Goal: Task Accomplishment & Management: Use online tool/utility

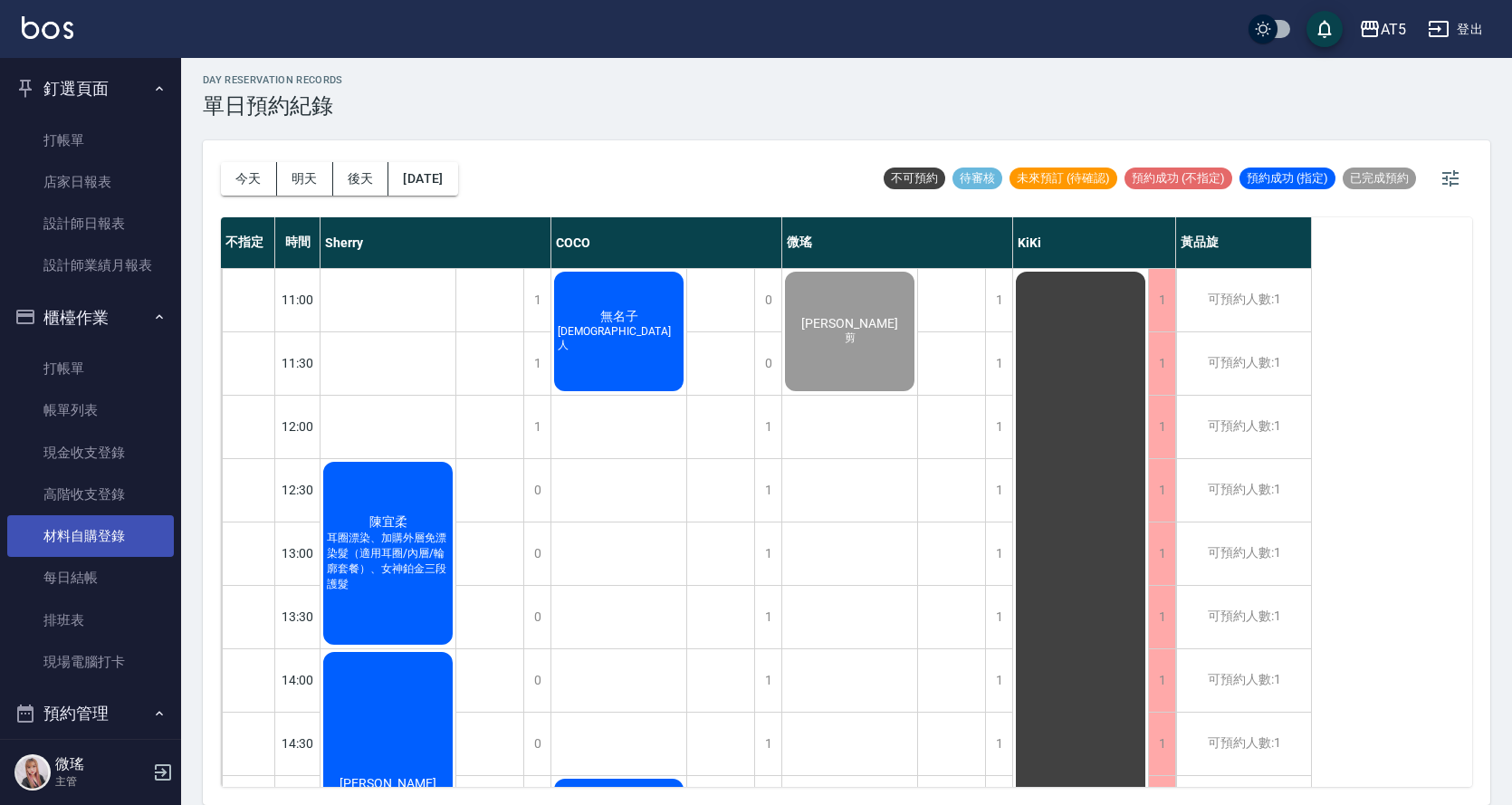
click at [105, 527] on link "材料自購登錄" at bounding box center [90, 536] width 167 height 42
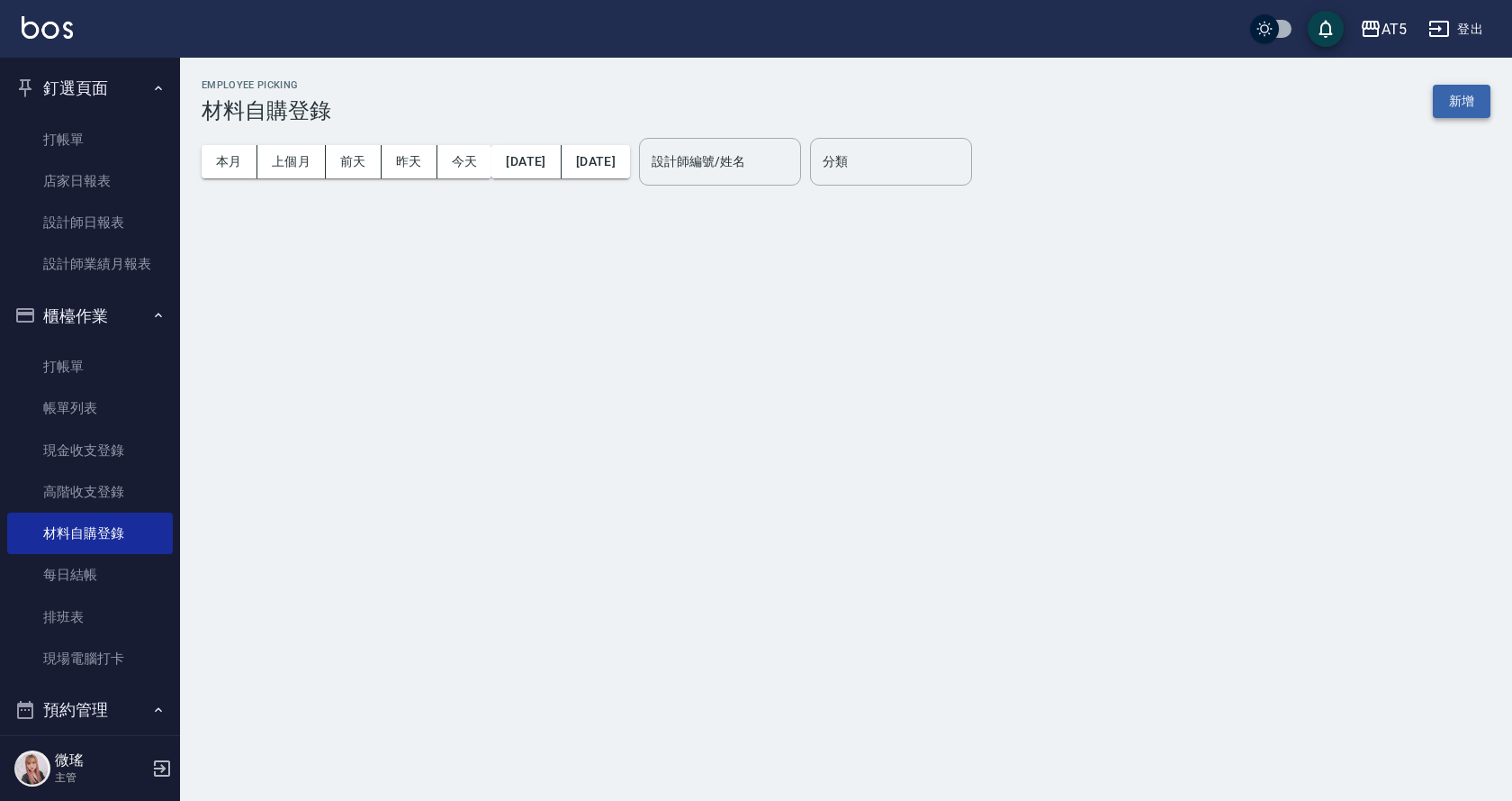
click at [1452, 99] on button "新增" at bounding box center [1462, 101] width 58 height 34
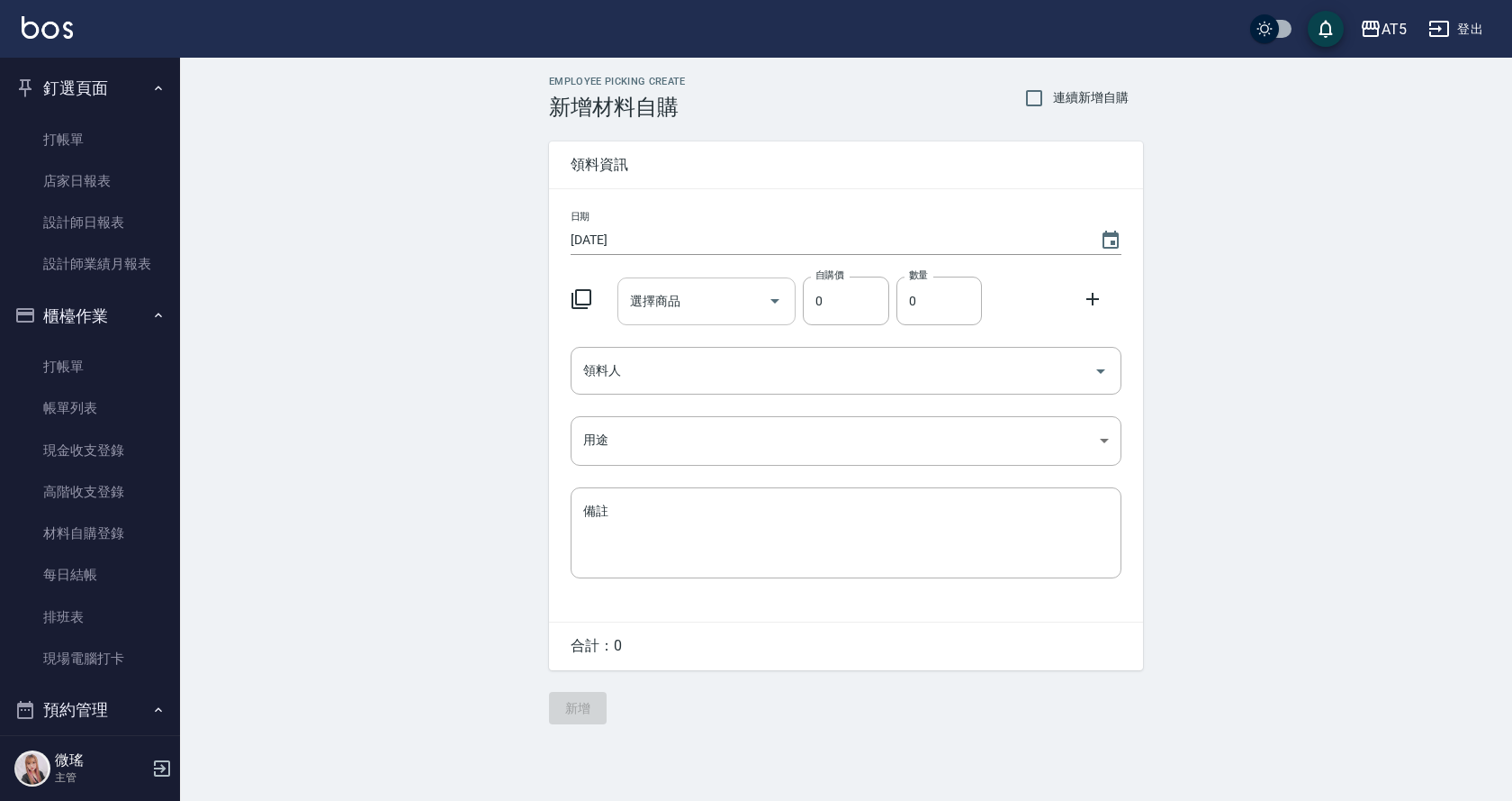
click at [701, 299] on input "選擇商品" at bounding box center [693, 302] width 136 height 32
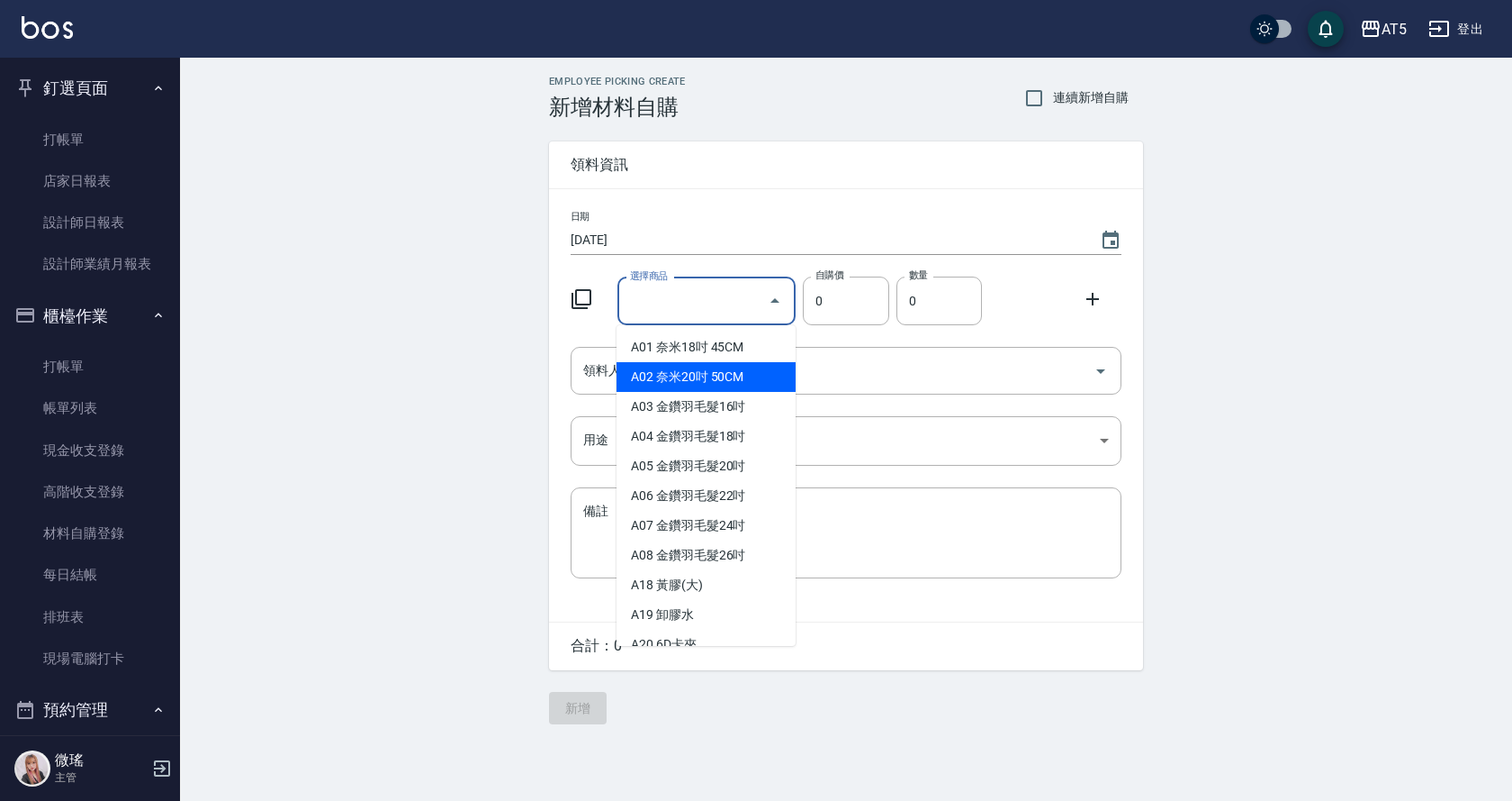
type input "[PERSON_NAME]斯新品頭皮洗1000ML(單罐)"
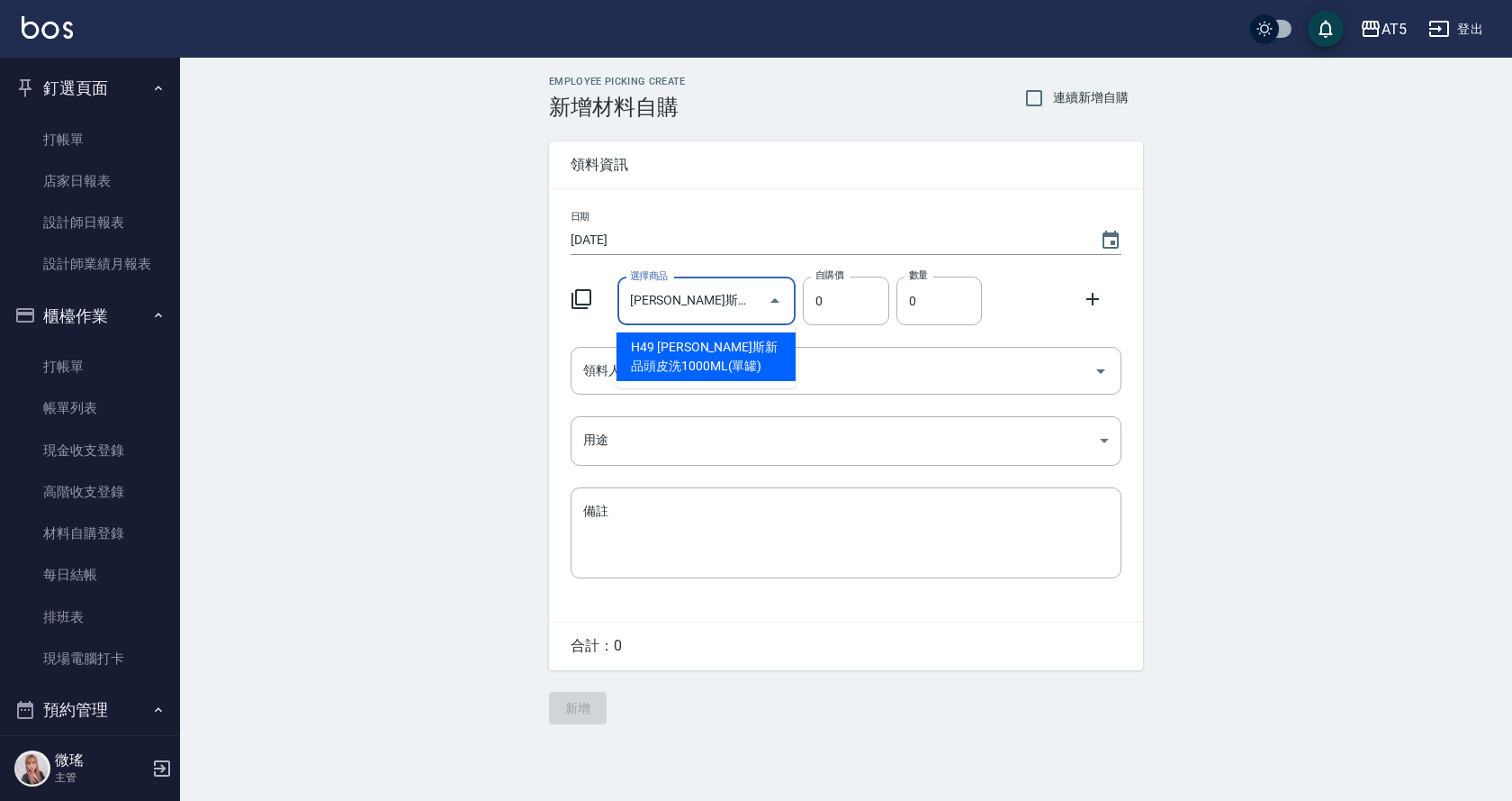
click at [744, 352] on li "H49 [PERSON_NAME]斯新品頭皮洗1000ML(單罐)" at bounding box center [706, 356] width 180 height 49
type input "350"
type input "1"
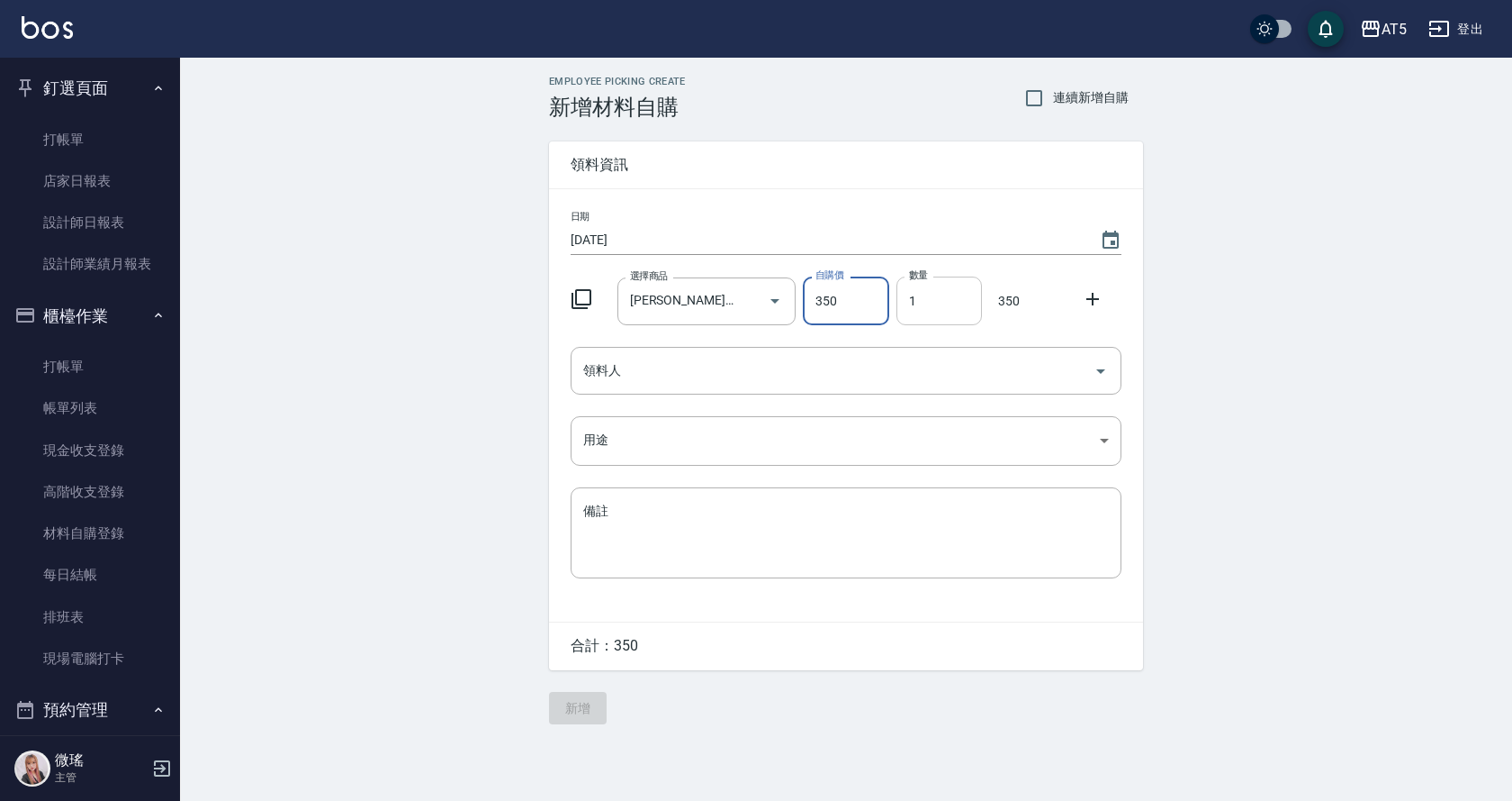
click at [940, 303] on input "1" at bounding box center [940, 301] width 85 height 49
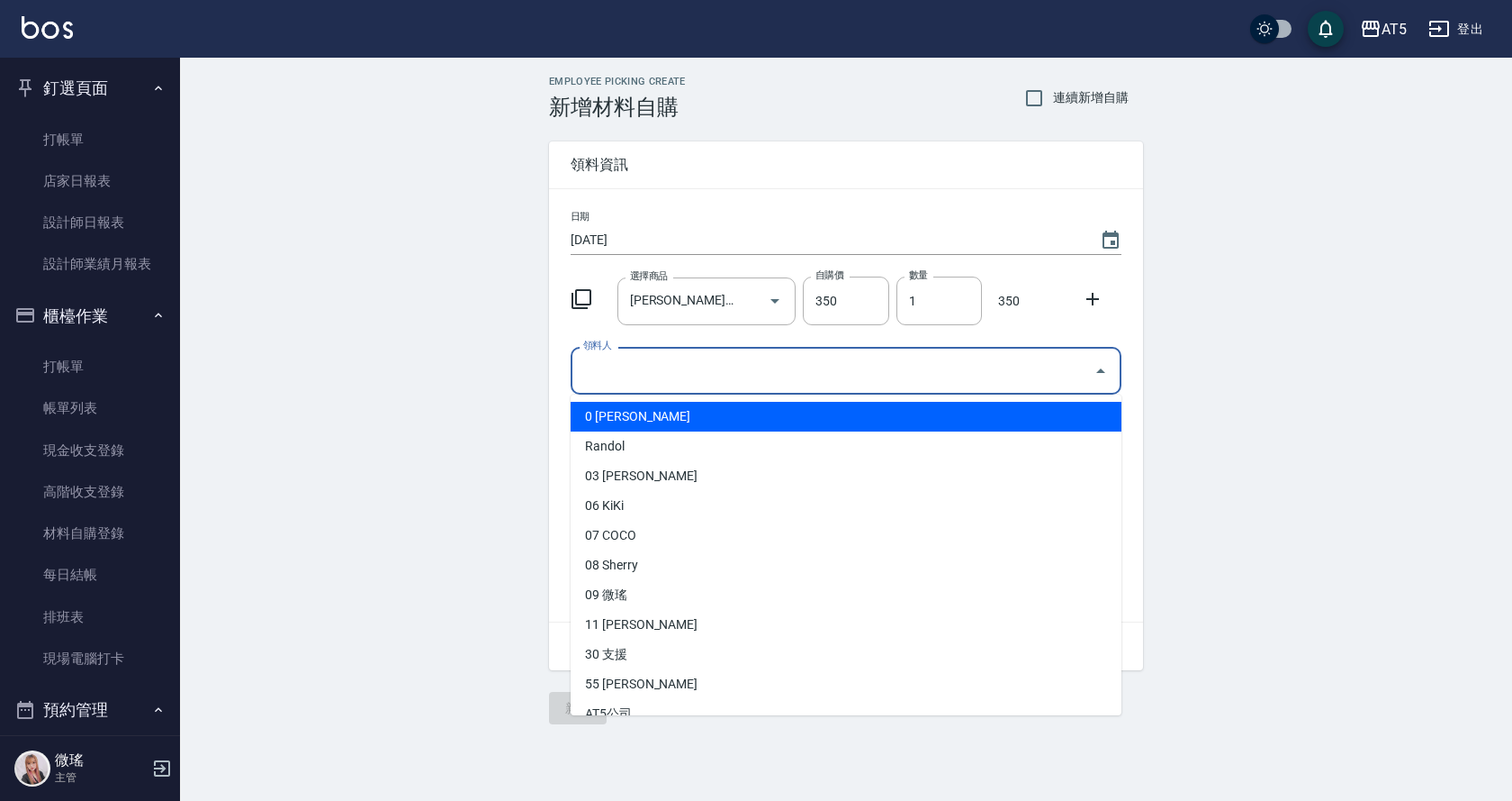
click at [777, 380] on input "領料人" at bounding box center [832, 371] width 508 height 32
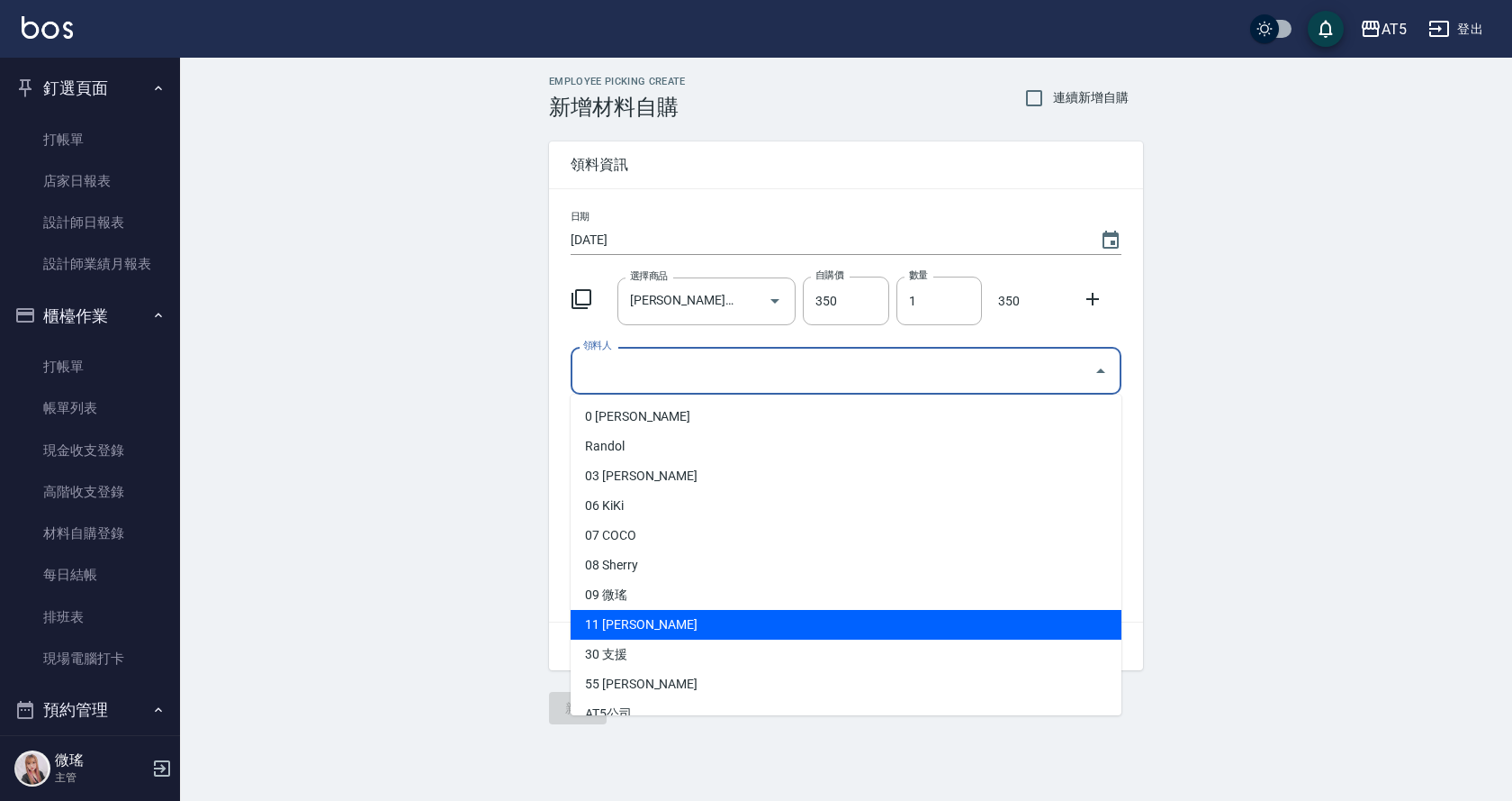
click at [645, 616] on li "11 [PERSON_NAME]" at bounding box center [845, 624] width 551 height 30
type input "張祐芯"
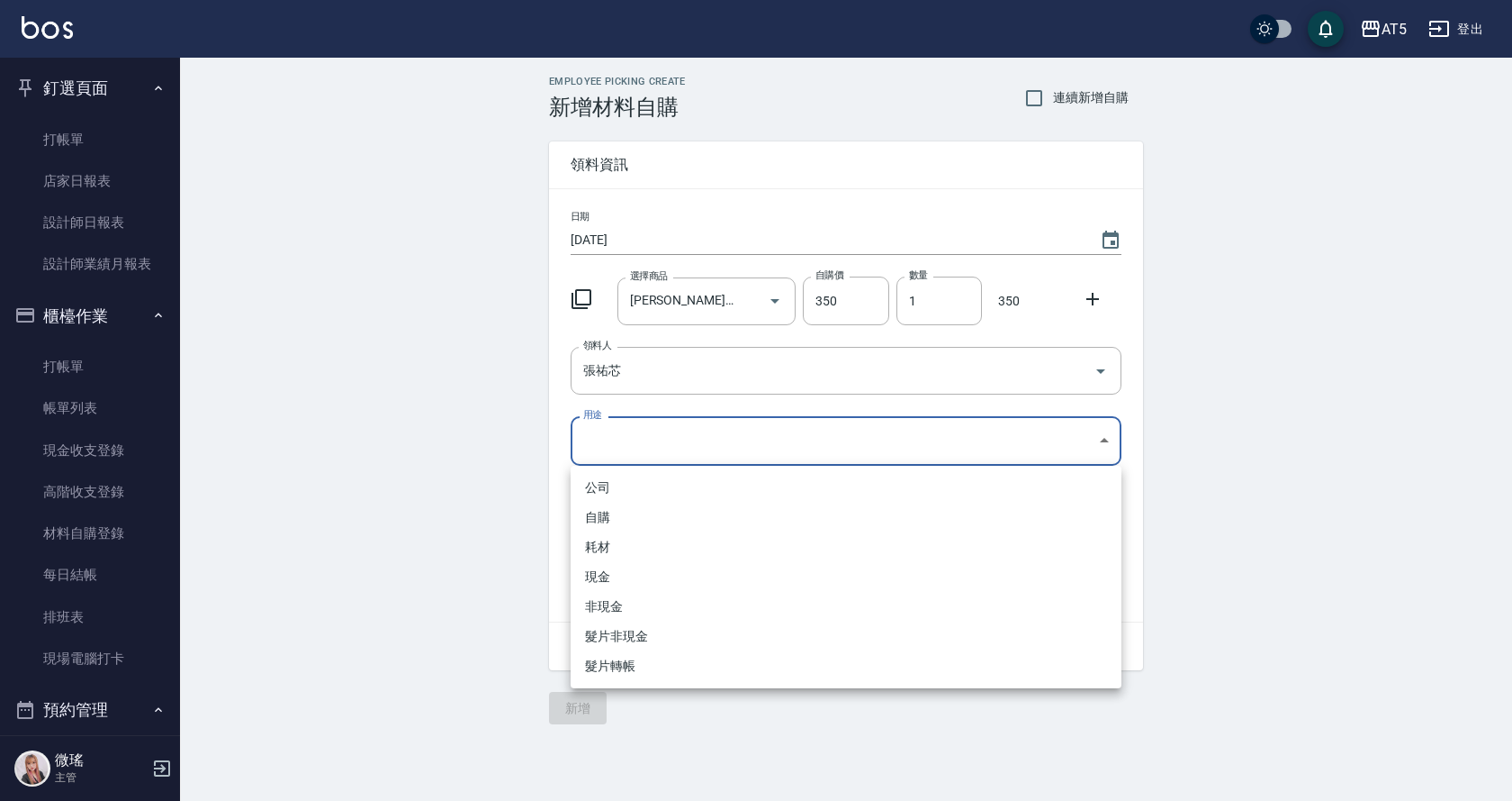
click at [654, 450] on body "AT5 登出 釘選頁面 打帳單 店家日報表 設計師日報表 設計師業績月報表 櫃檯作業 打帳單 帳單列表 現金收支登錄 高階收支登錄 材料自購登錄 每日結帳 排…" at bounding box center [756, 400] width 1512 height 801
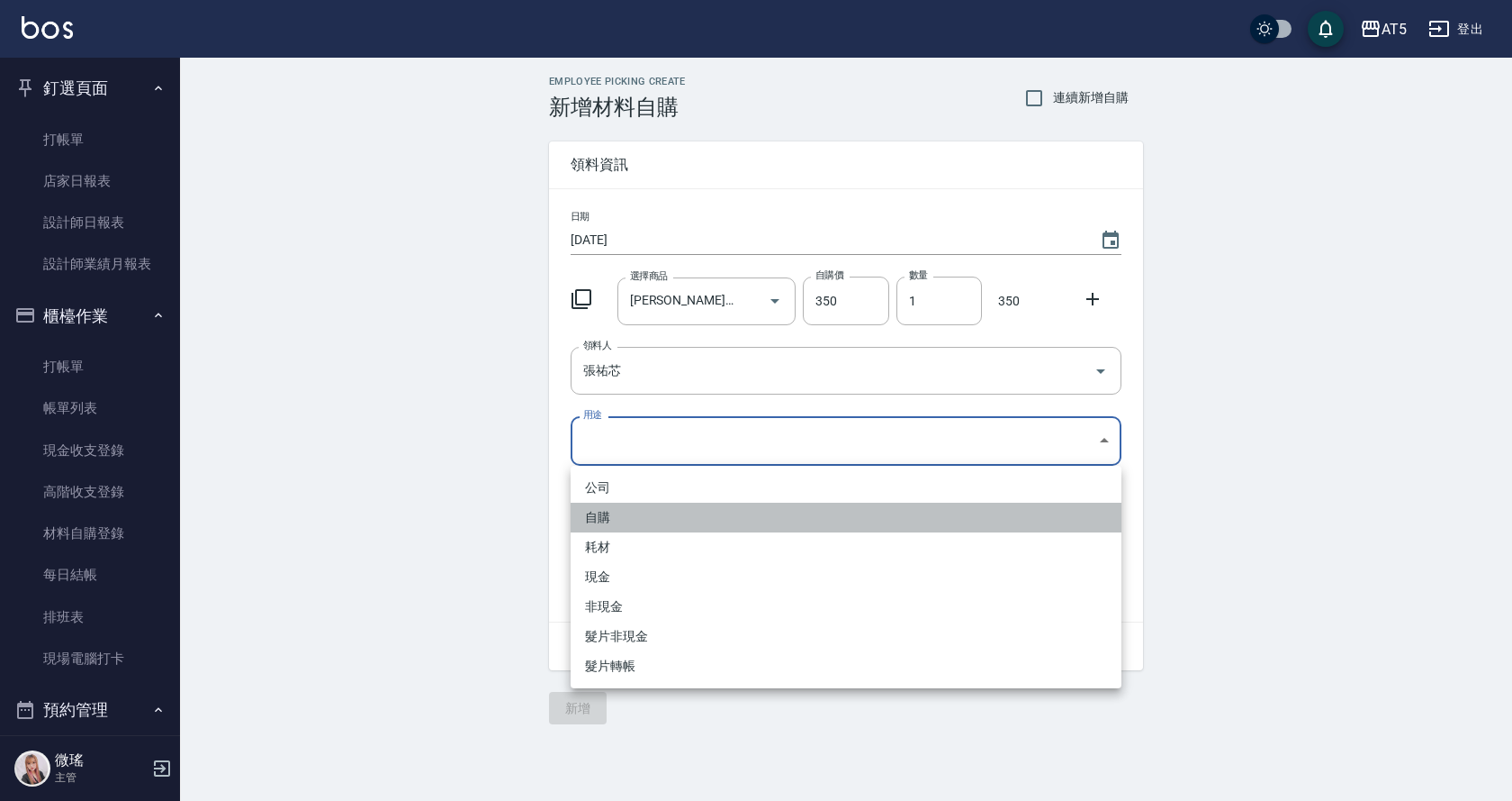
click at [642, 516] on li "自購" at bounding box center [845, 517] width 551 height 30
type input "自購"
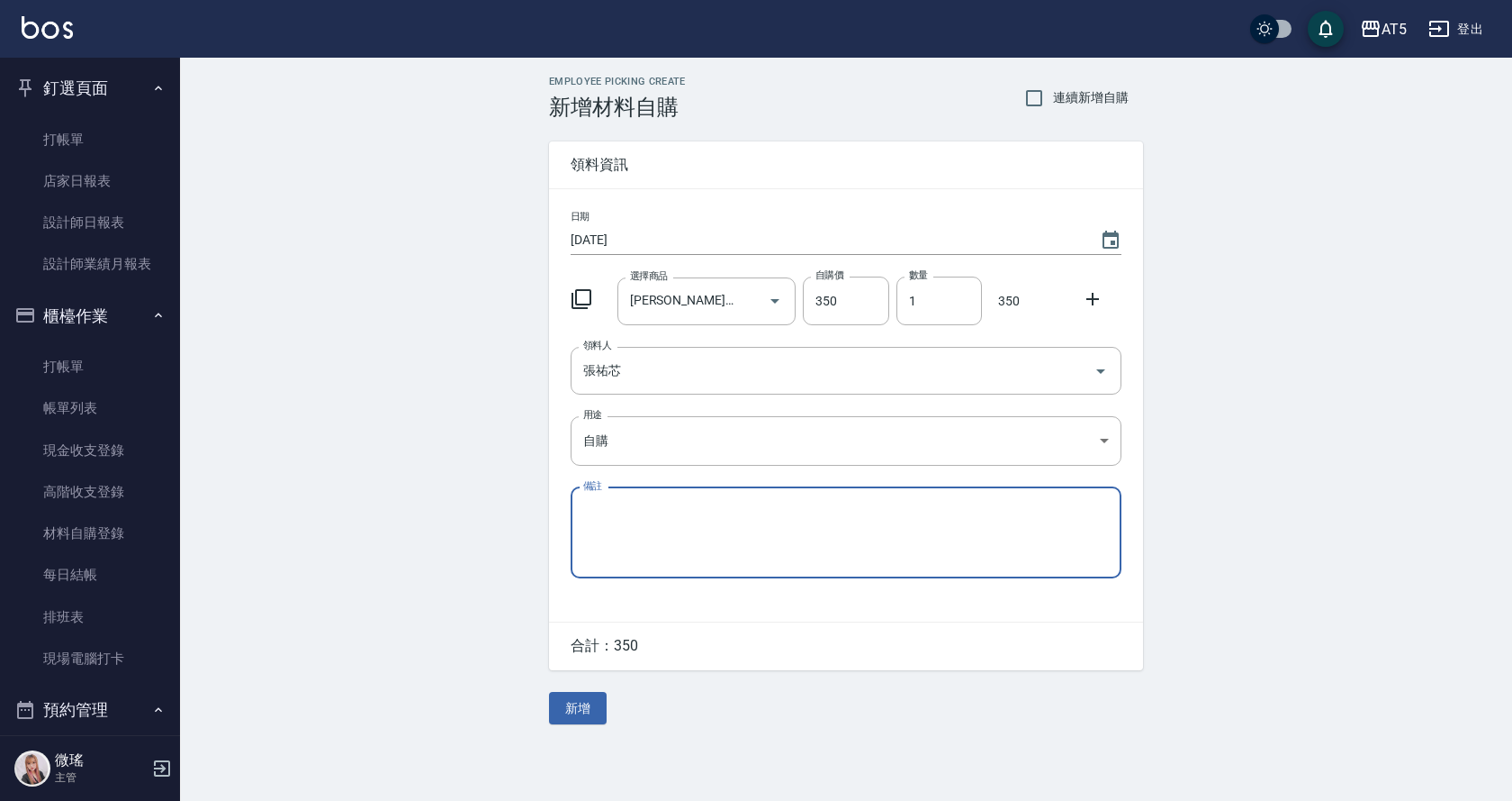
click at [624, 521] on textarea "備註" at bounding box center [846, 532] width 526 height 62
type textarea "x"
type textarea "藍色"
click at [449, 414] on div "Employee Picking Create 新增材料自購 連續新增自購 領料資訊 日期 [DATE] 選擇商品 [PERSON_NAME]斯新品頭皮洗10…" at bounding box center [845, 400] width 1332 height 685
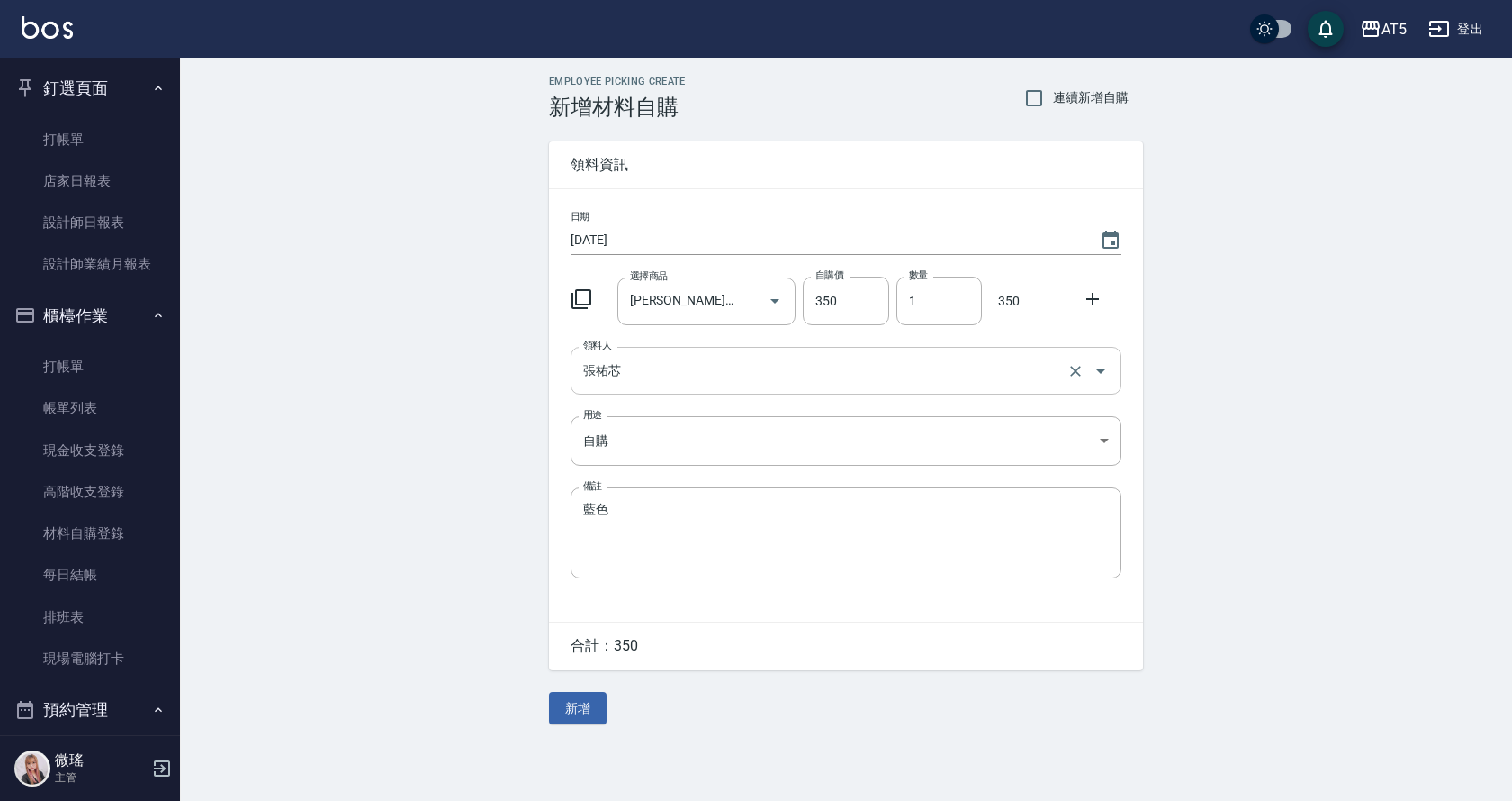
click at [659, 362] on input "張祐芯" at bounding box center [820, 371] width 484 height 32
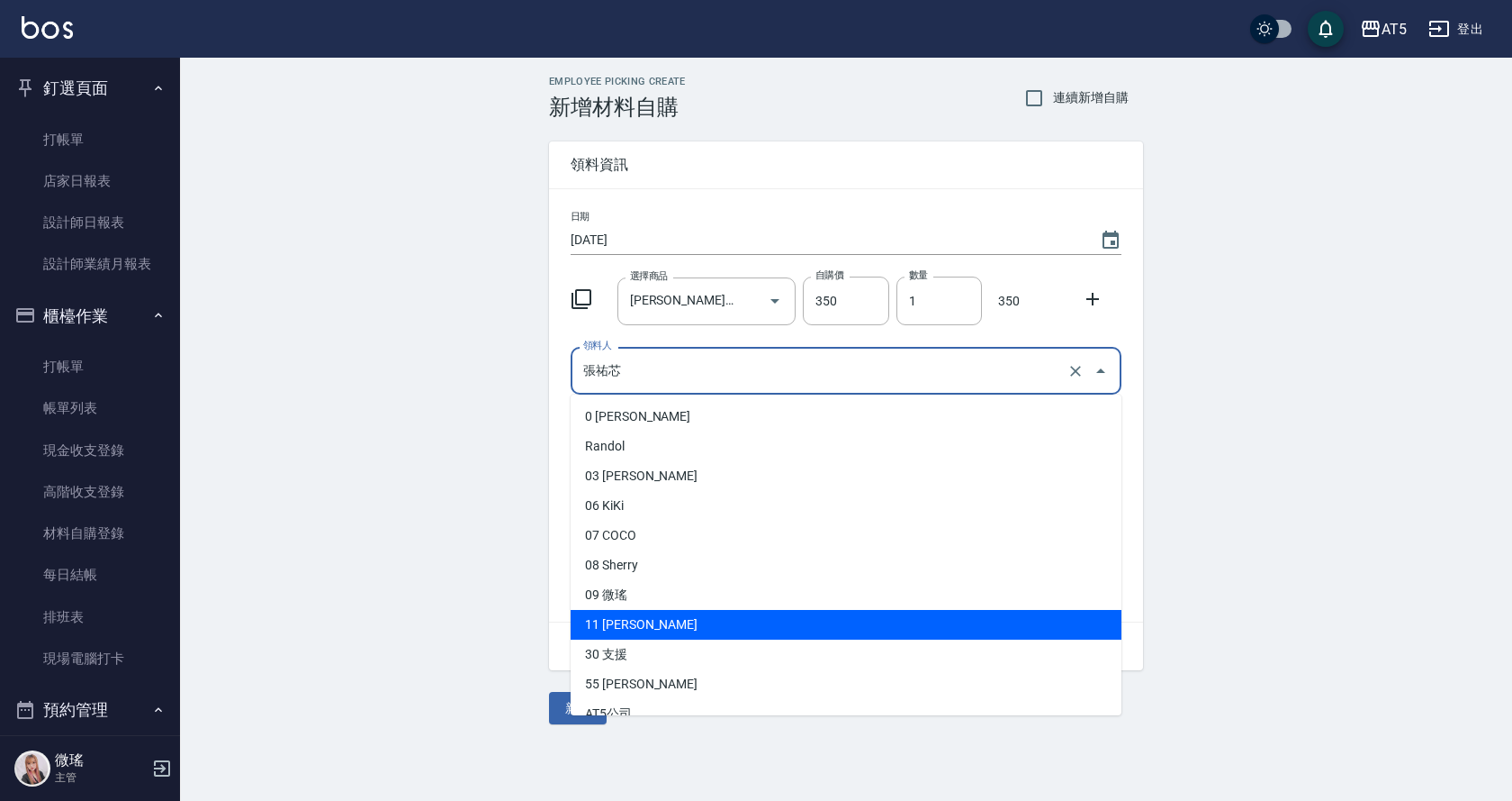
click at [659, 628] on li "11 [PERSON_NAME]" at bounding box center [845, 624] width 551 height 30
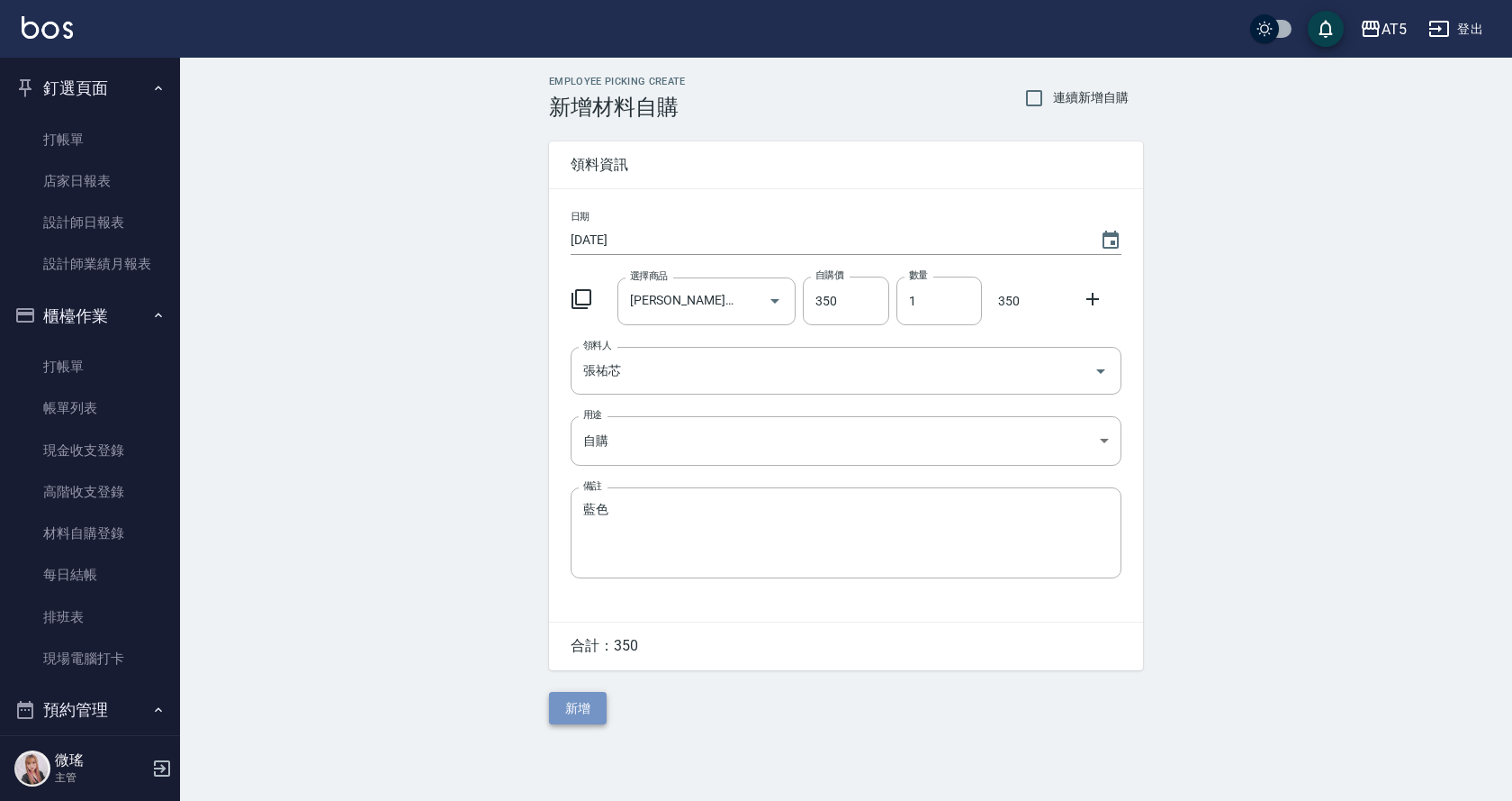
click at [592, 705] on button "新增" at bounding box center [578, 709] width 58 height 34
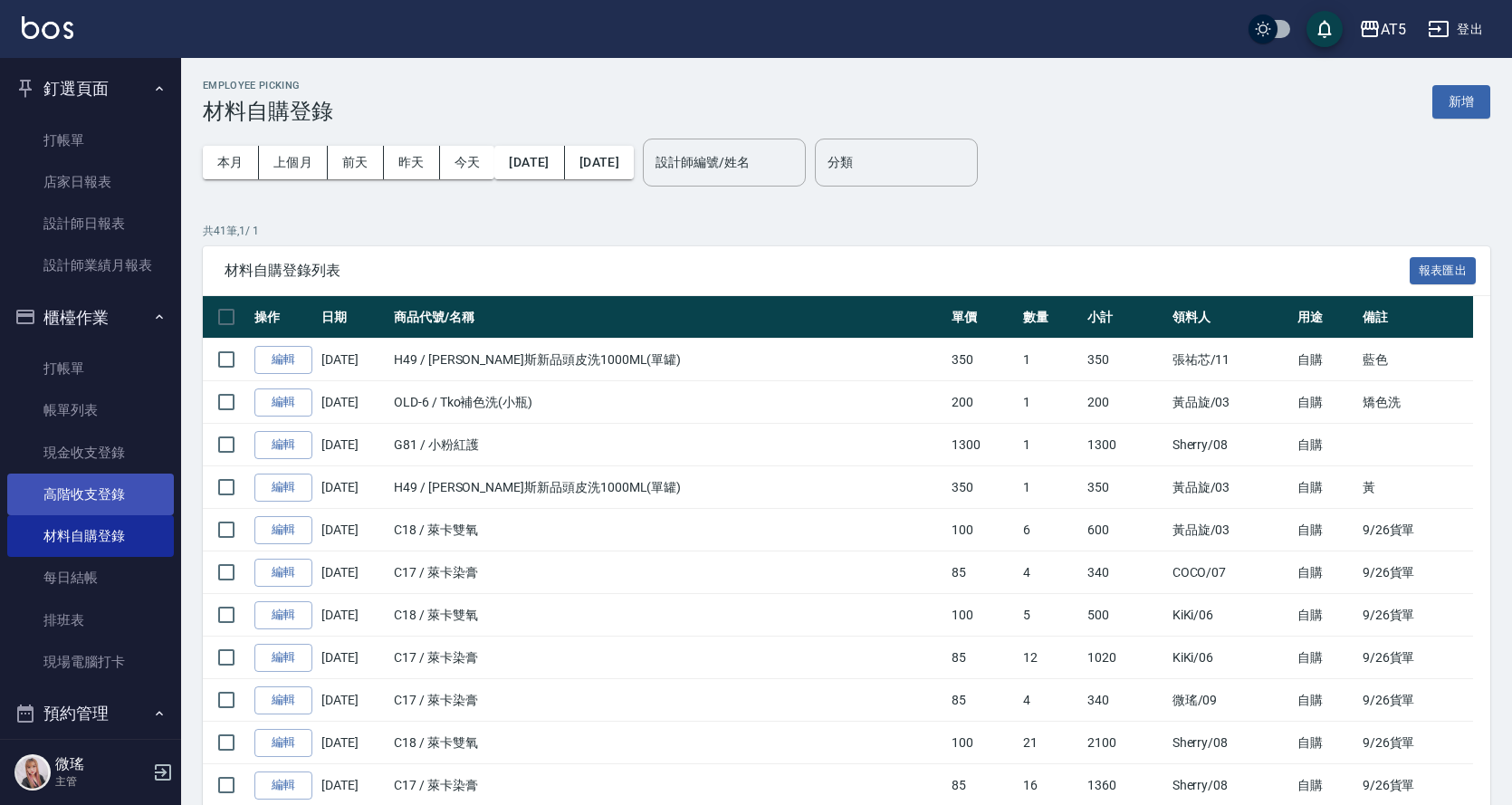
scroll to position [271, 0]
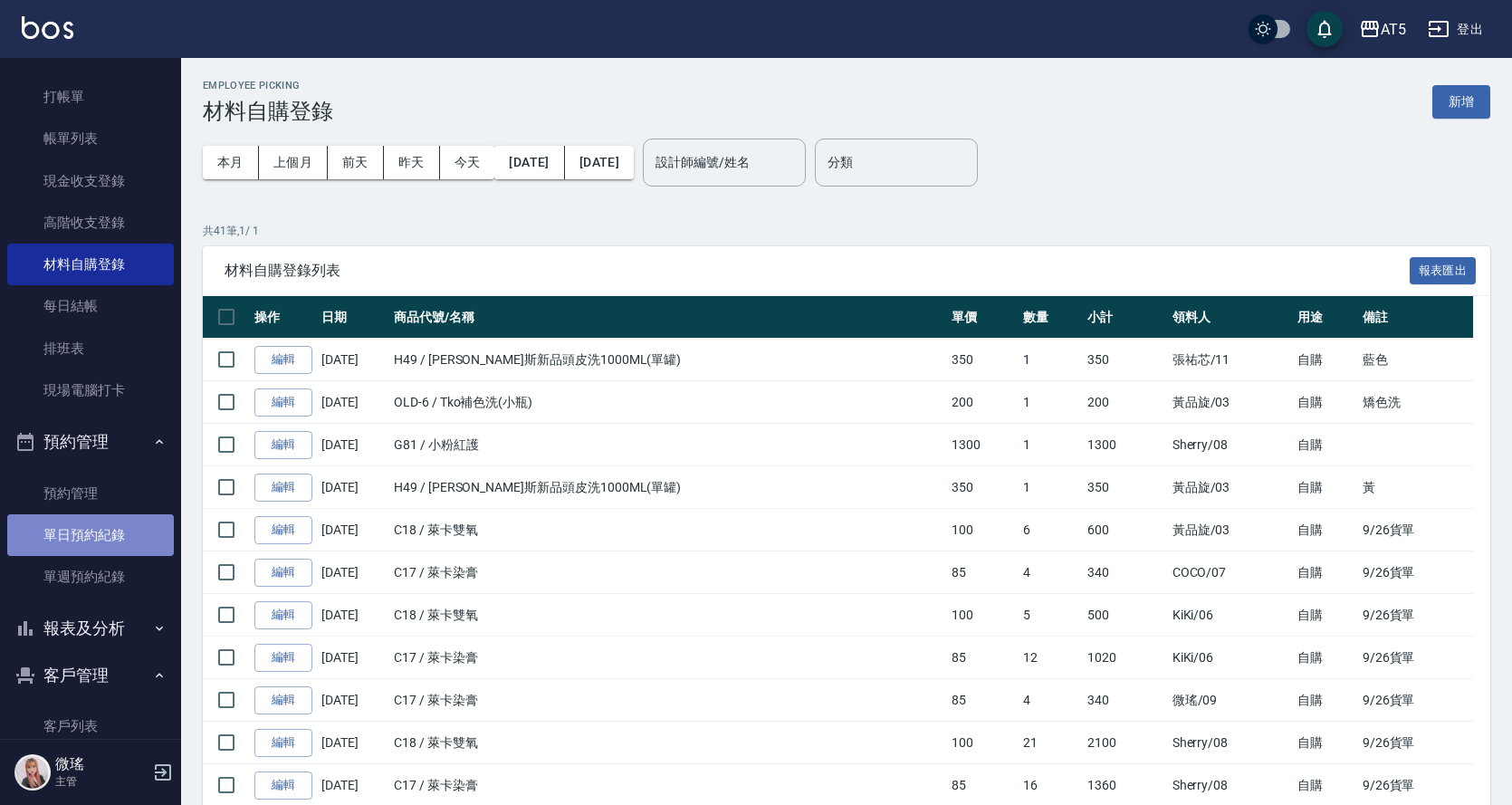
click at [121, 547] on link "單日預約紀錄" at bounding box center [90, 535] width 167 height 42
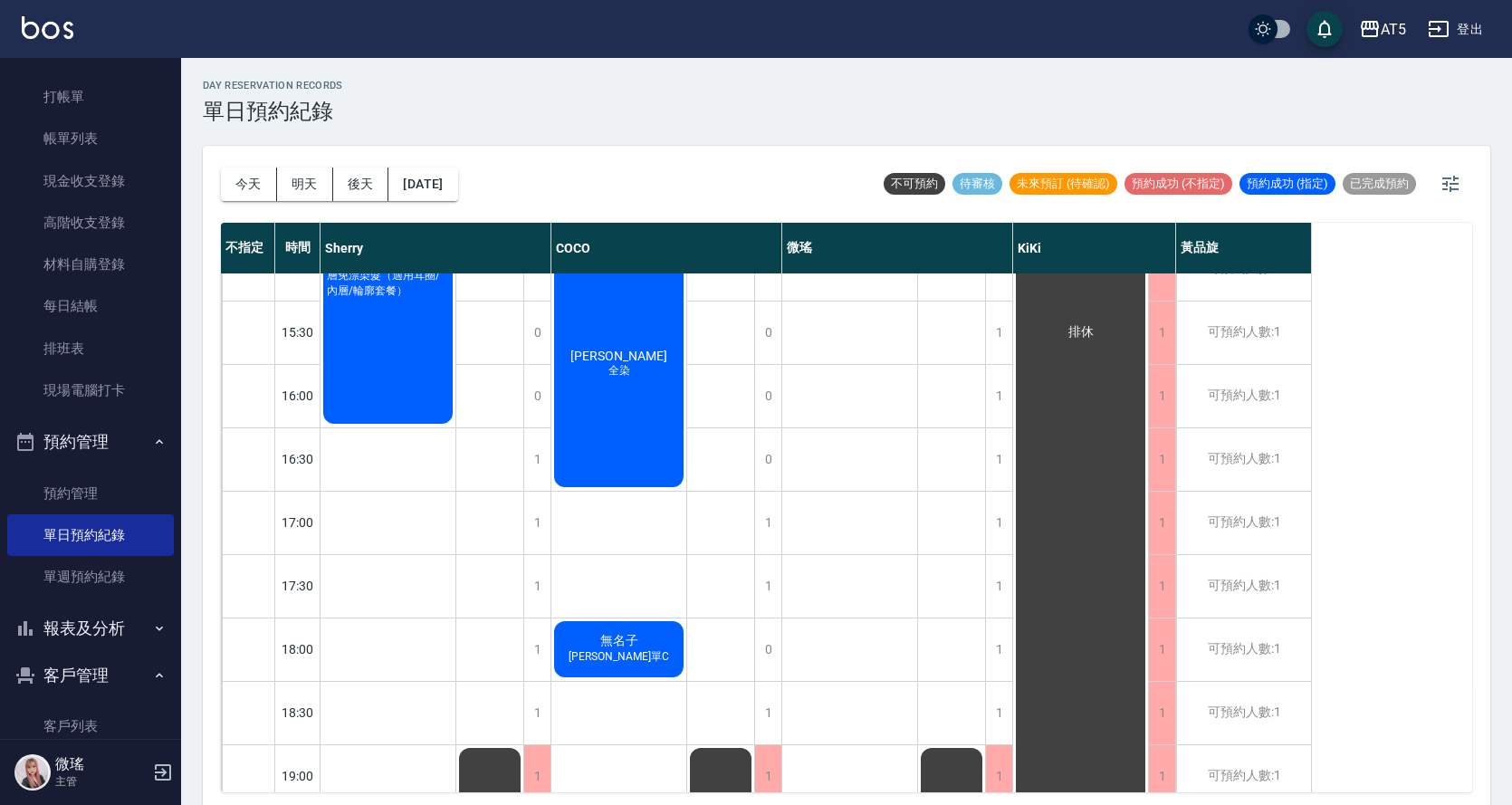
scroll to position [636, 0]
